Goal: Task Accomplishment & Management: Use online tool/utility

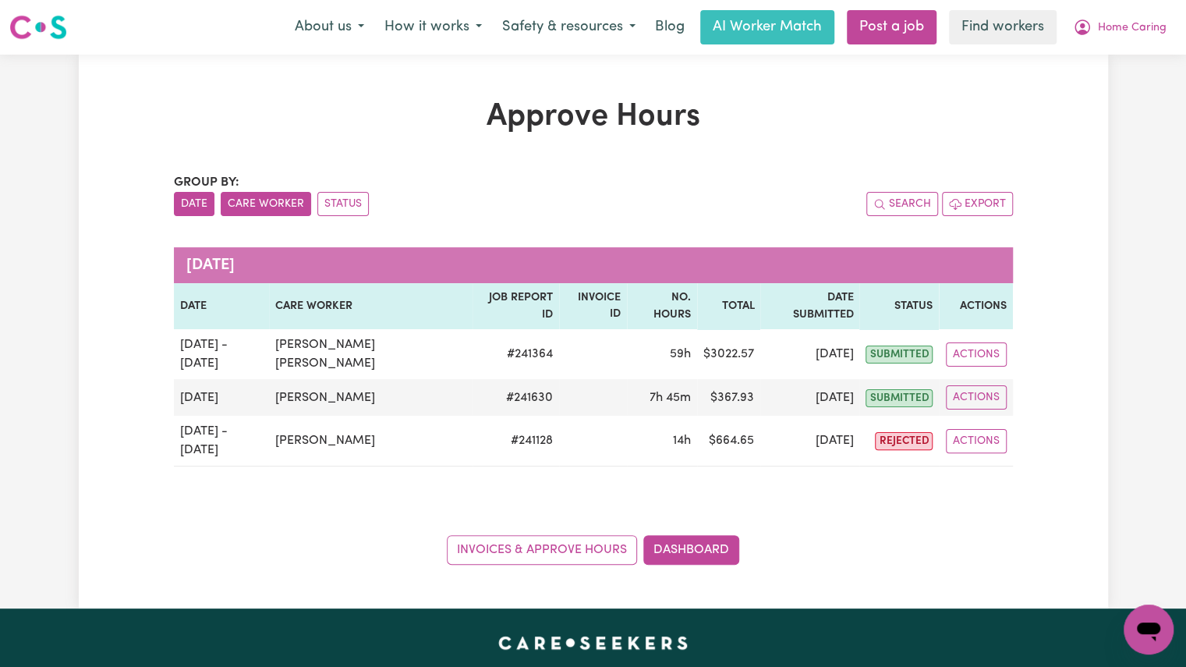
click at [275, 208] on button "Care Worker" at bounding box center [266, 204] width 90 height 24
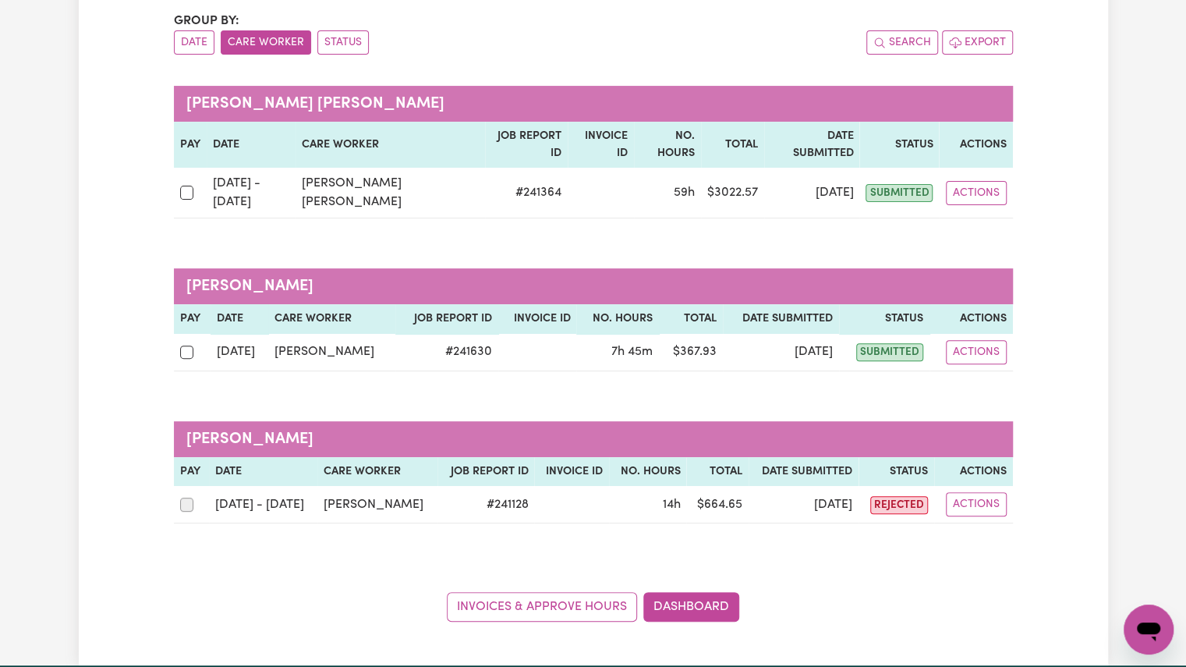
scroll to position [162, 0]
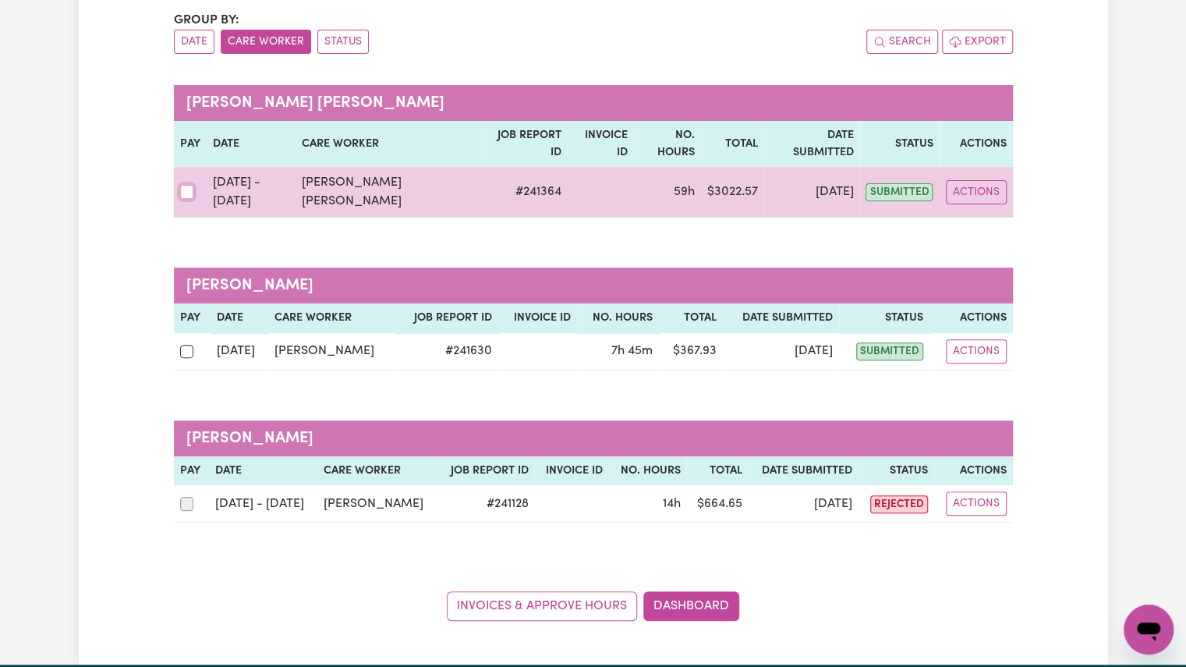
click at [189, 185] on input "checkbox" at bounding box center [187, 192] width 14 height 14
checkbox input "true"
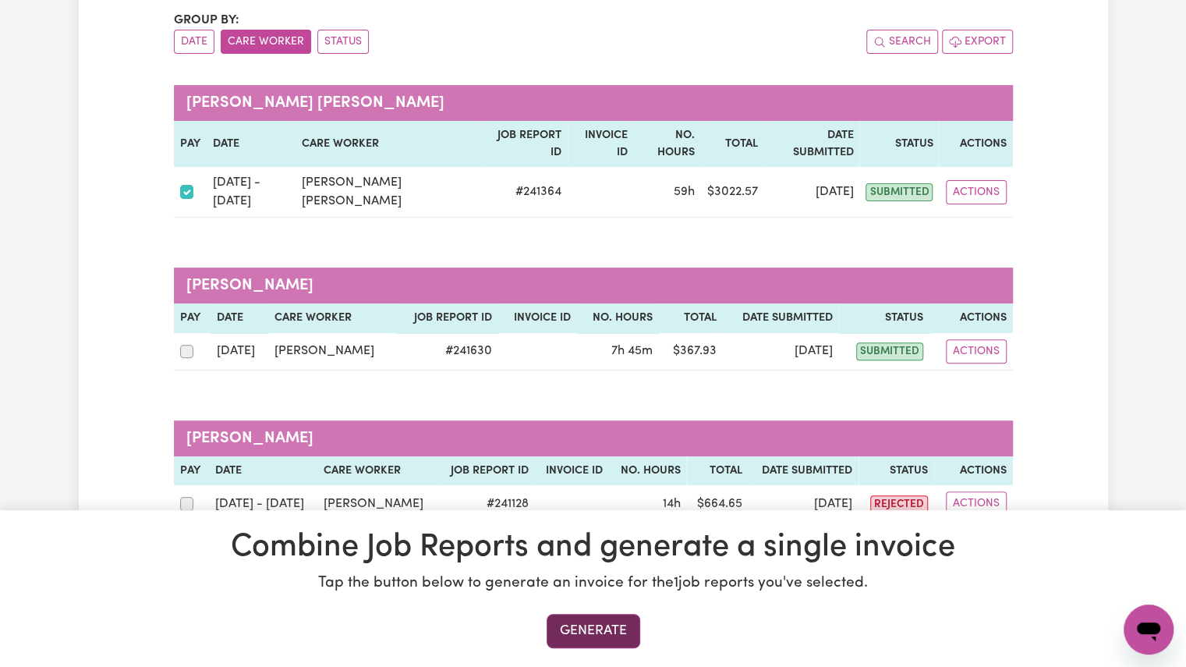
click at [594, 622] on button "Generate" at bounding box center [594, 631] width 94 height 34
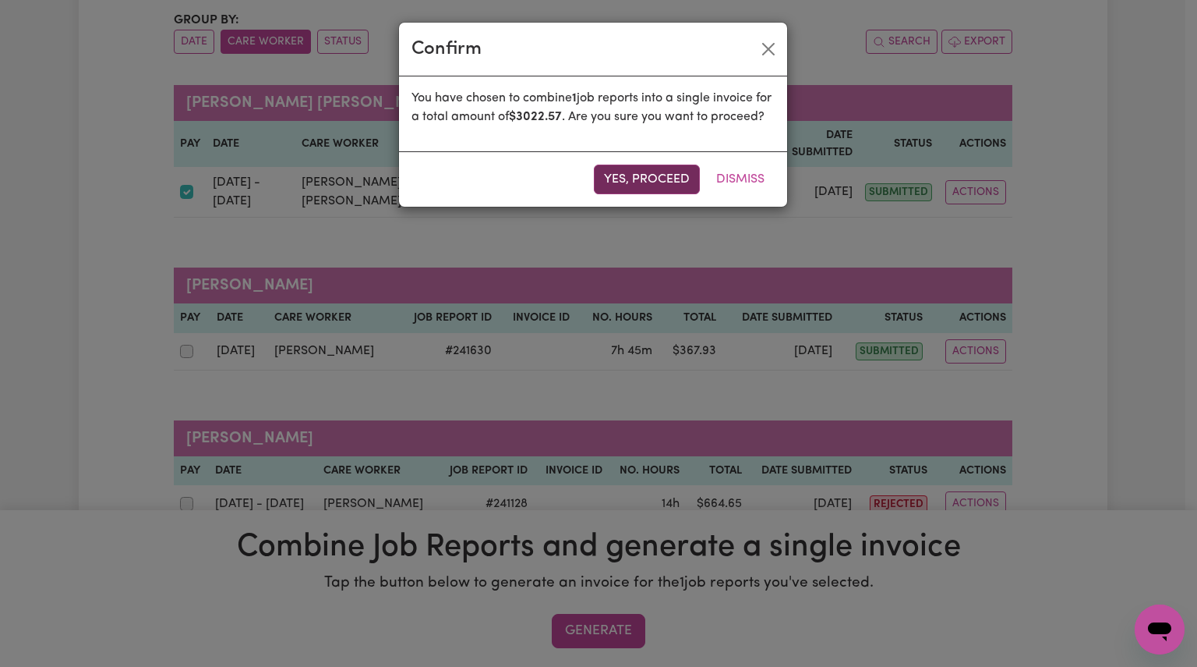
click at [644, 194] on button "Yes, proceed" at bounding box center [647, 179] width 106 height 30
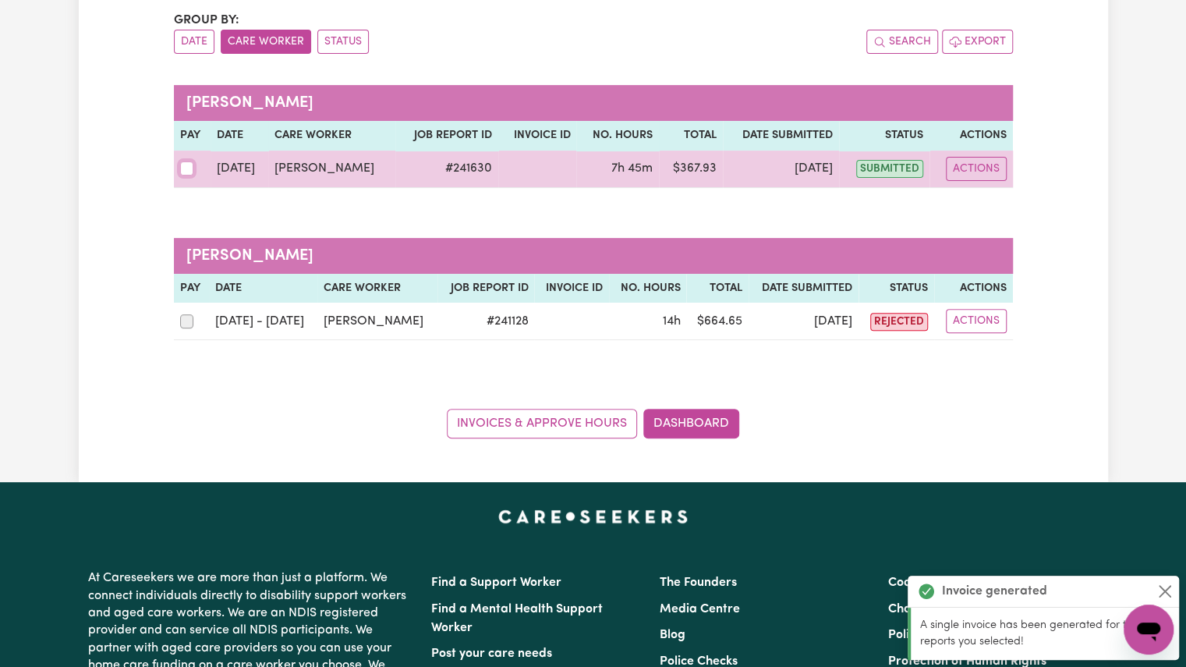
click at [182, 162] on input "checkbox" at bounding box center [187, 168] width 14 height 14
checkbox input "true"
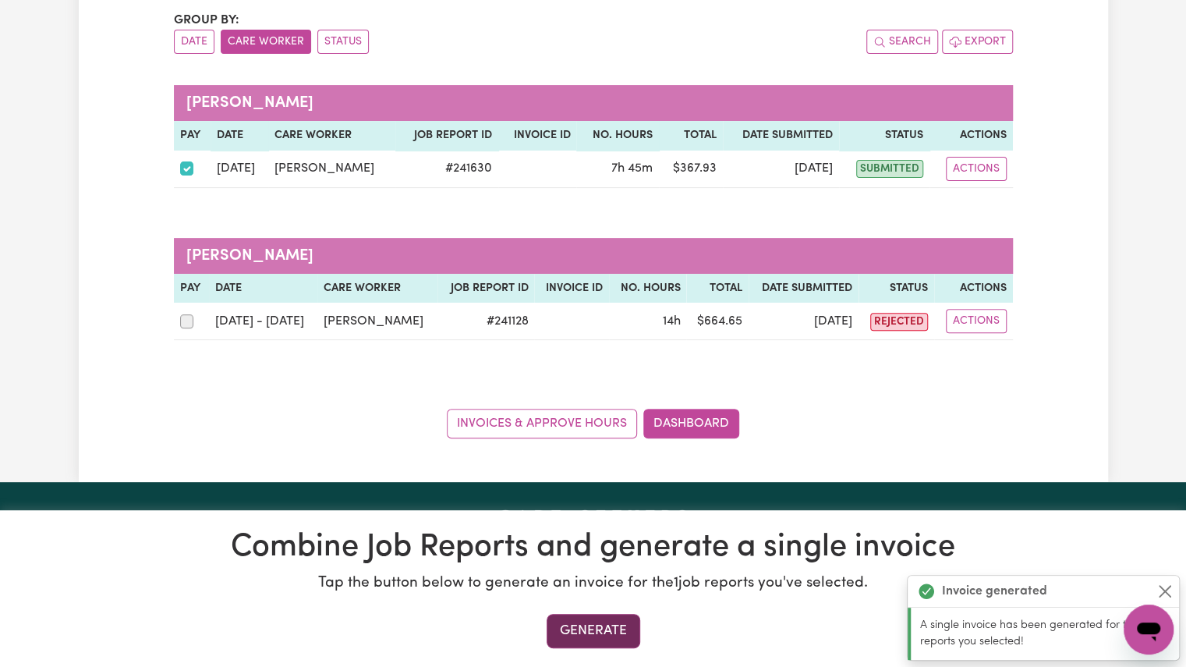
click at [579, 623] on button "Generate" at bounding box center [594, 631] width 94 height 34
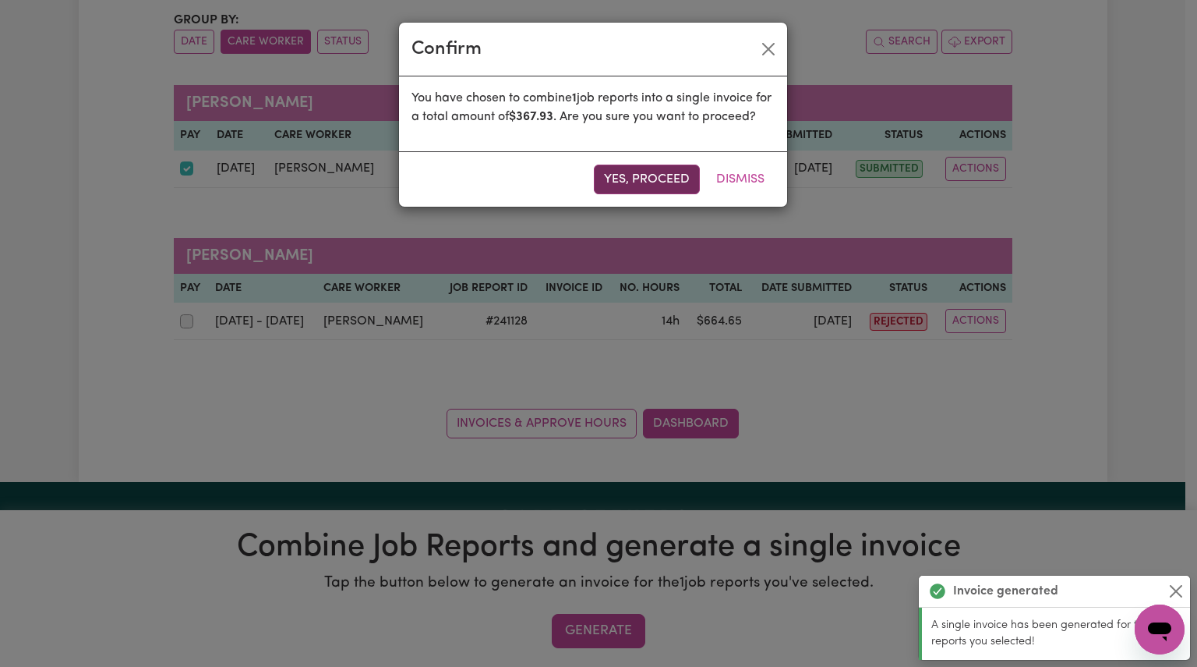
click at [641, 194] on button "Yes, proceed" at bounding box center [647, 179] width 106 height 30
